Goal: Information Seeking & Learning: Learn about a topic

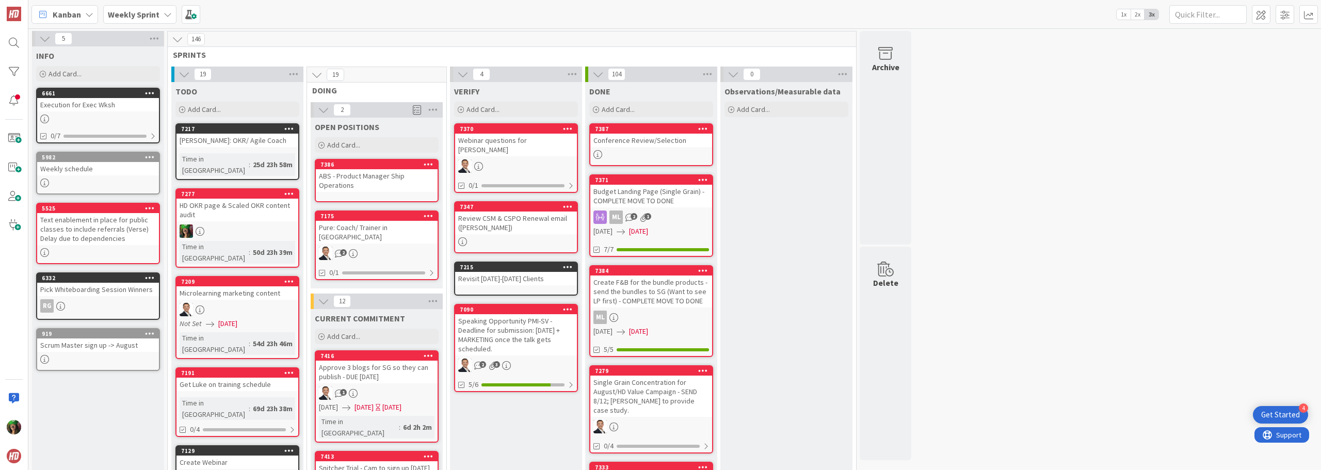
scroll to position [361, 0]
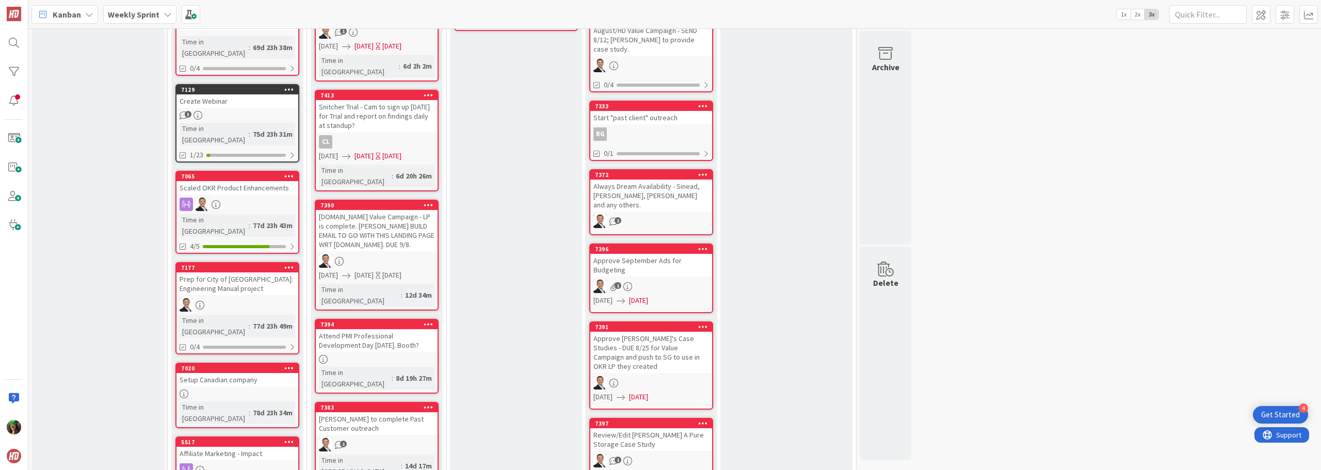
click at [134, 18] on b "Weekly Sprint" at bounding box center [134, 14] width 52 height 10
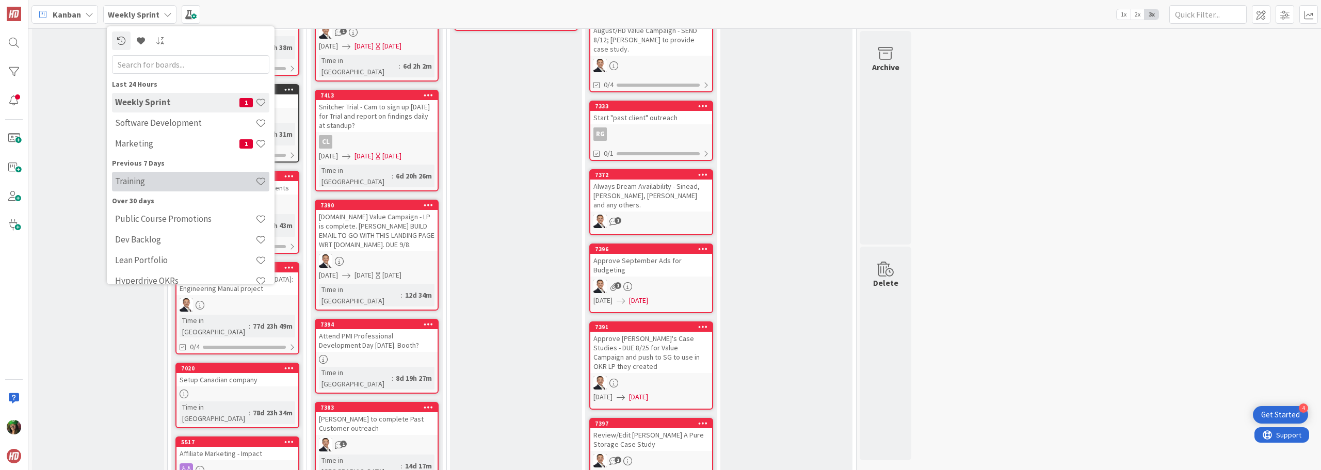
click at [147, 187] on div "Training" at bounding box center [190, 182] width 157 height 20
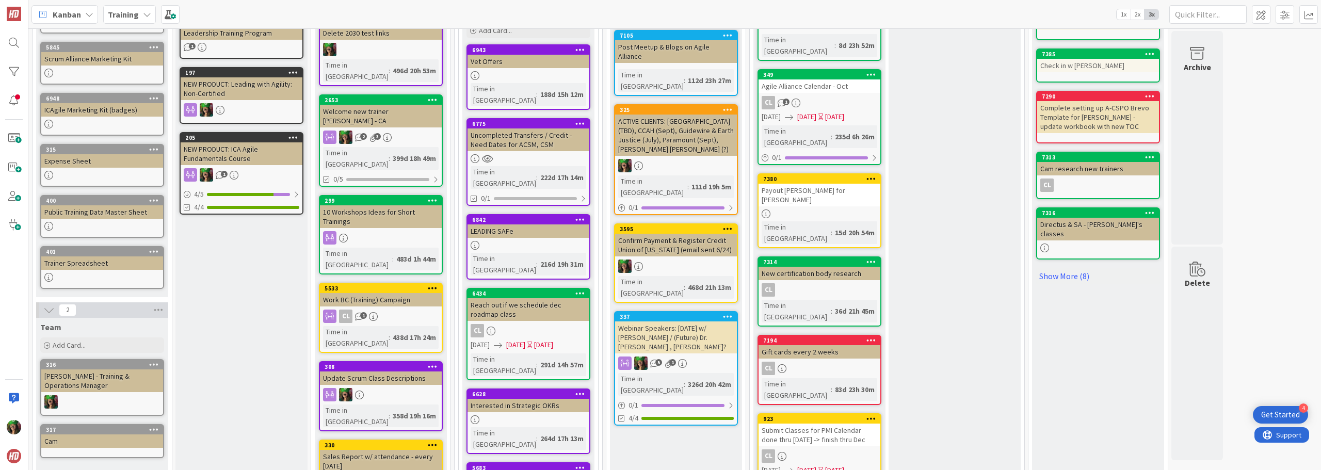
scroll to position [361, 0]
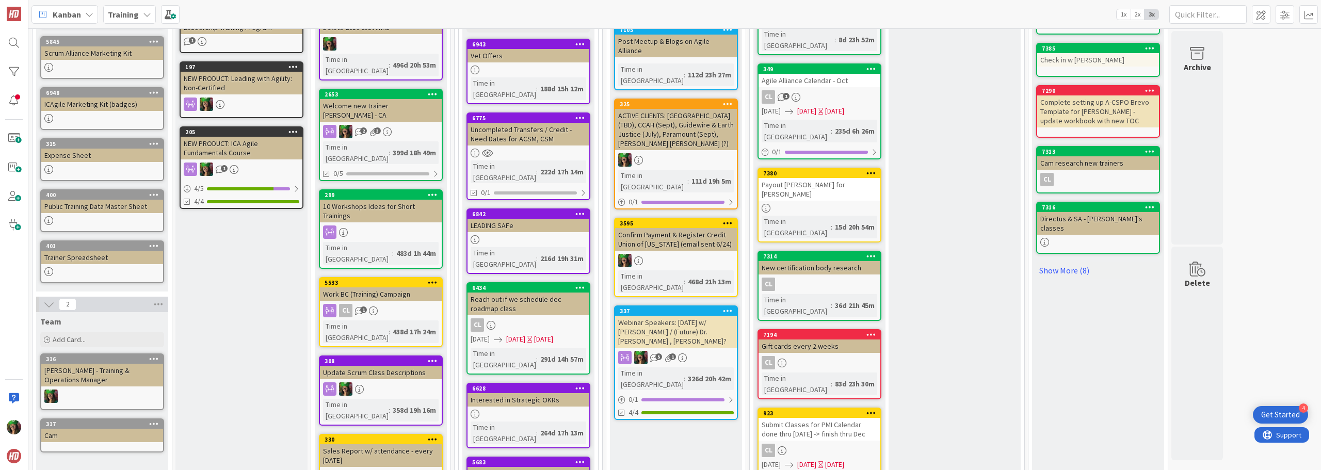
click at [815, 418] on div "Submit Classes for PMI Calendar done thru [DATE] -> finish thru Dec" at bounding box center [820, 429] width 122 height 23
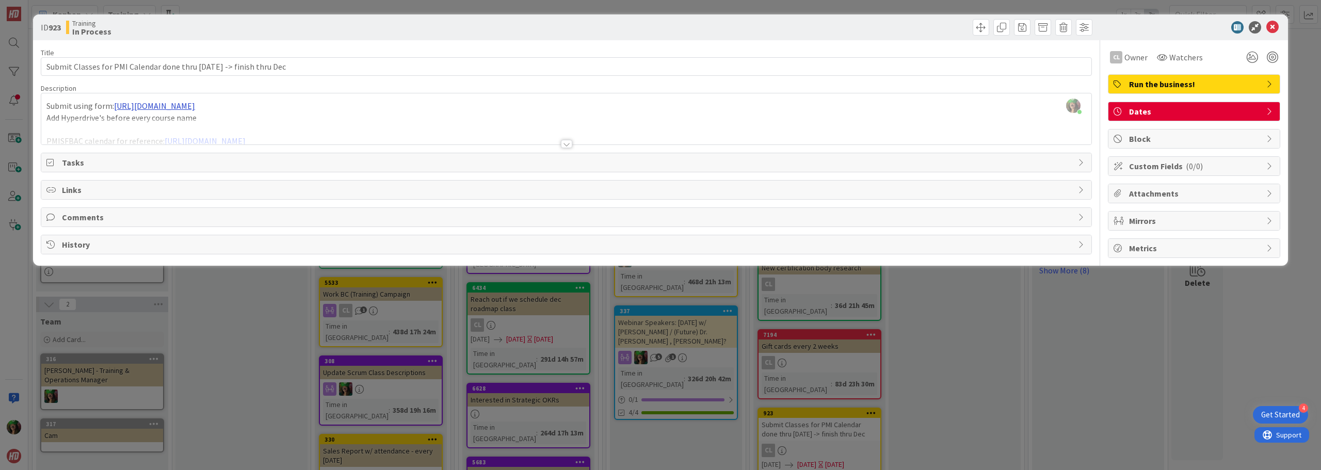
click at [292, 102] on div "[PERSON_NAME] just joined Submit using form: [URL][DOMAIN_NAME] Add Hyperdrive'…" at bounding box center [566, 118] width 1050 height 51
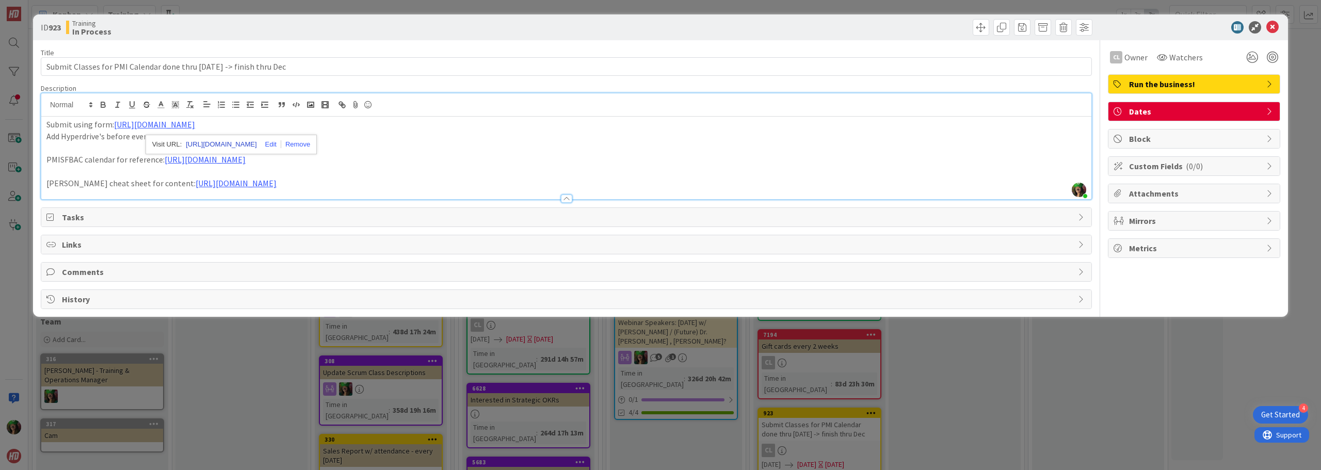
click at [216, 141] on link "[URL][DOMAIN_NAME]" at bounding box center [221, 144] width 71 height 13
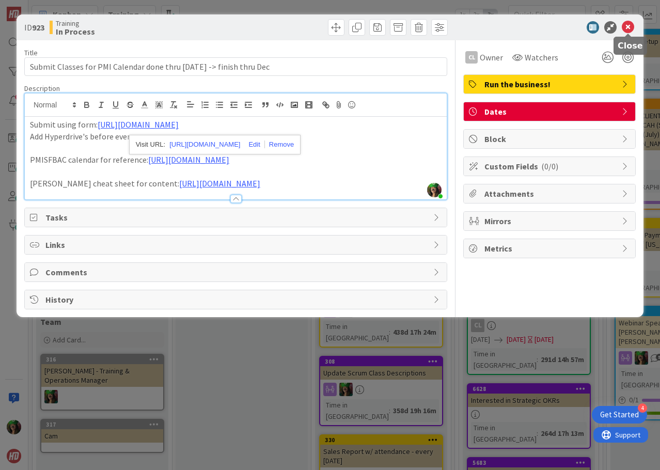
click at [624, 29] on icon at bounding box center [627, 27] width 12 height 12
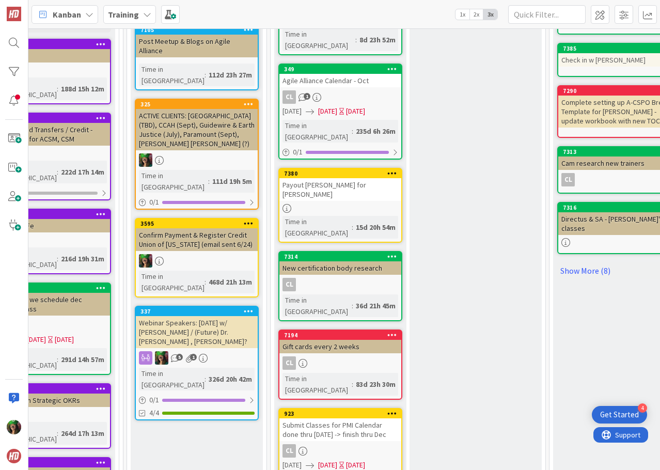
click at [357, 90] on div "CL 1" at bounding box center [340, 96] width 122 height 13
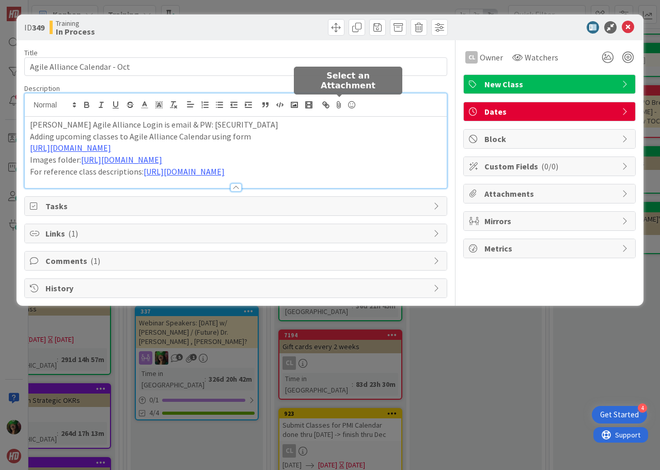
click at [342, 99] on div "Sherian’s Agile Alliance Login is email & PW: [SECURITY_DATA] Adding upcoming c…" at bounding box center [236, 140] width 422 height 94
